Goal: Use online tool/utility: Use online tool/utility

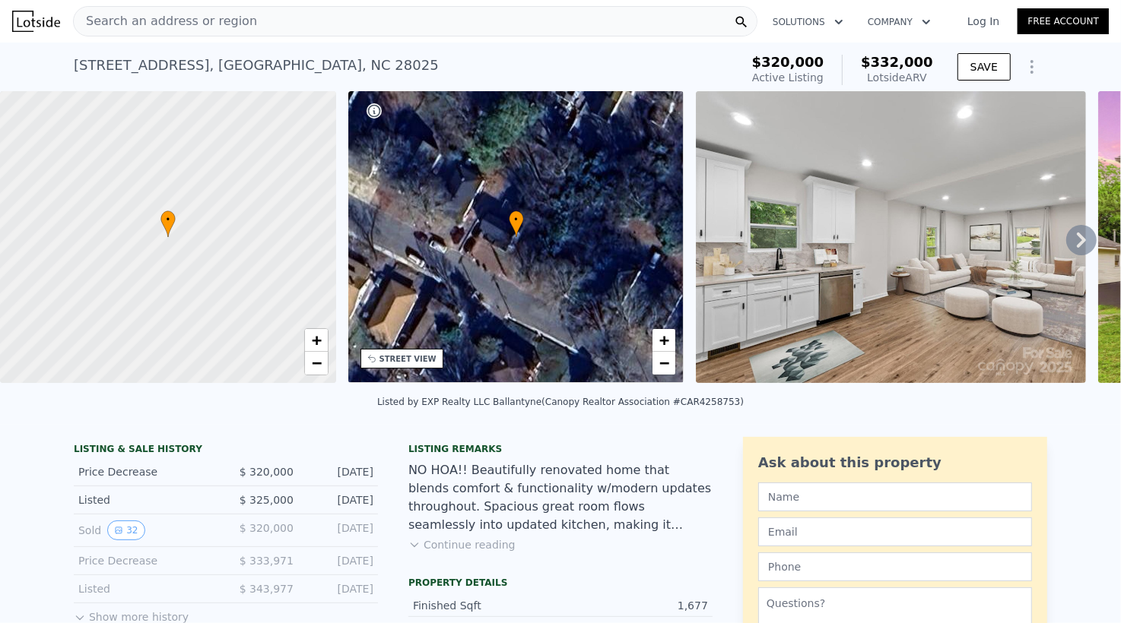
click at [243, 42] on nav "Search an address or region Solutions Company Open main menu Log In Free Account" at bounding box center [560, 21] width 1121 height 43
click at [249, 29] on div "Search an address or region" at bounding box center [415, 21] width 684 height 30
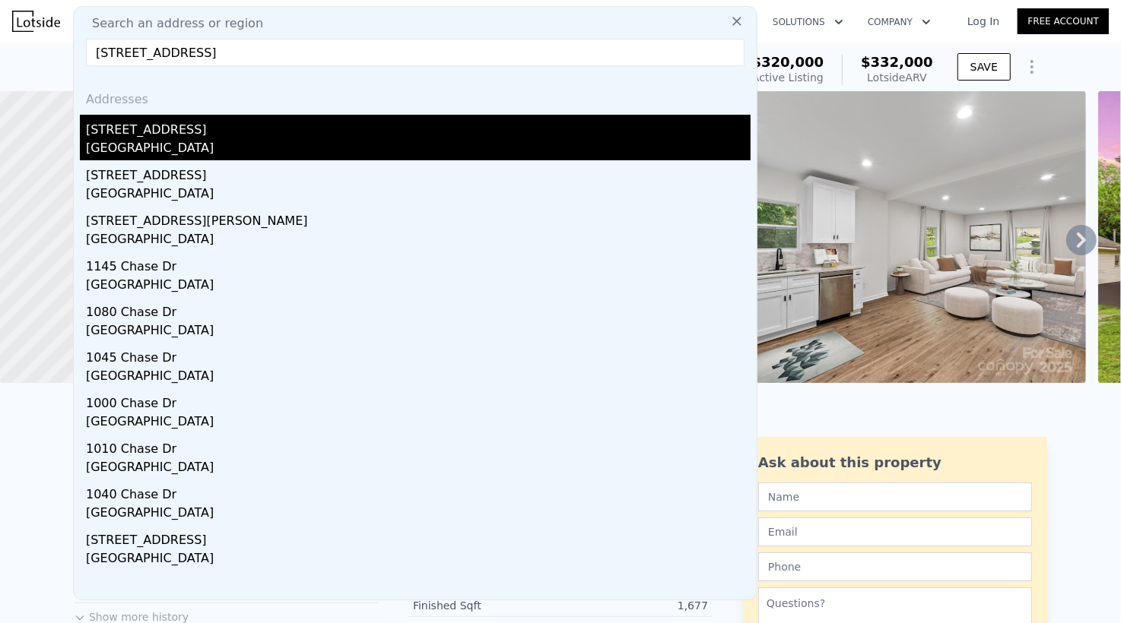
type input "[STREET_ADDRESS]"
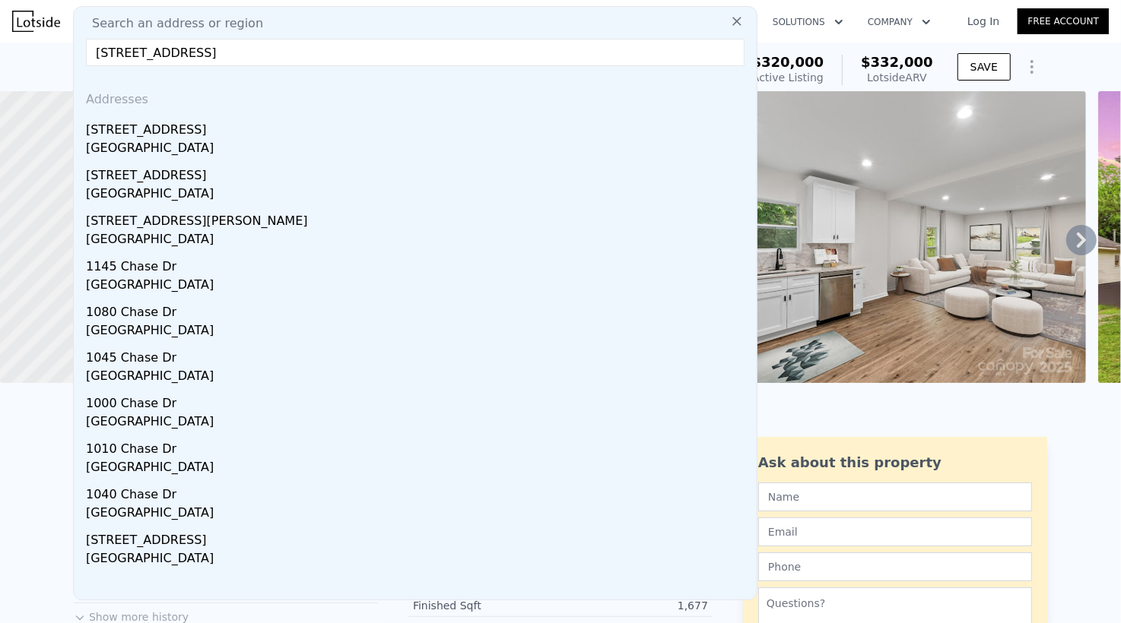
click at [316, 139] on div "[GEOGRAPHIC_DATA]" at bounding box center [418, 149] width 665 height 21
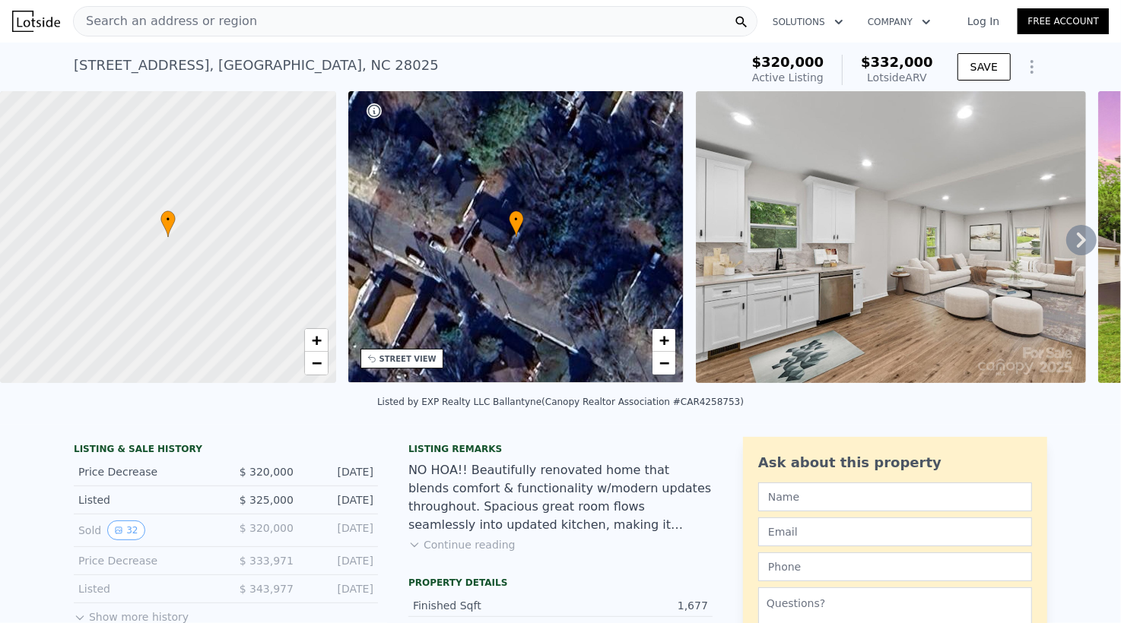
type input "2"
type input "1600"
type input "2625"
type input "7698"
type input "15002"
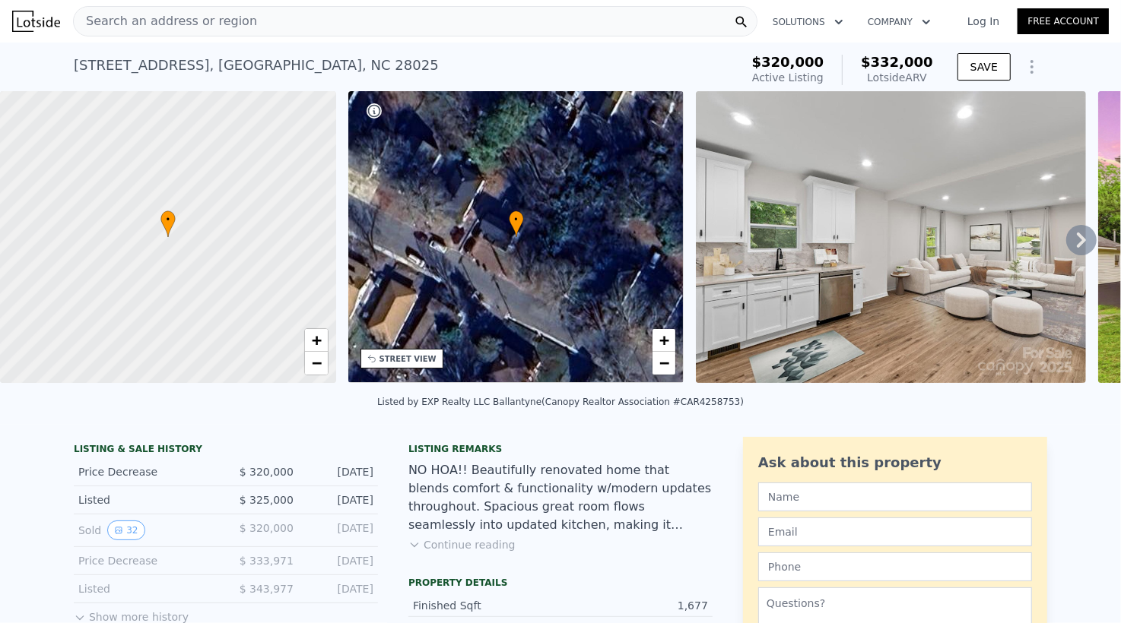
type input "$ 622,000"
type input "4"
type input "-$ 61,432"
